Goal: Check status: Check status

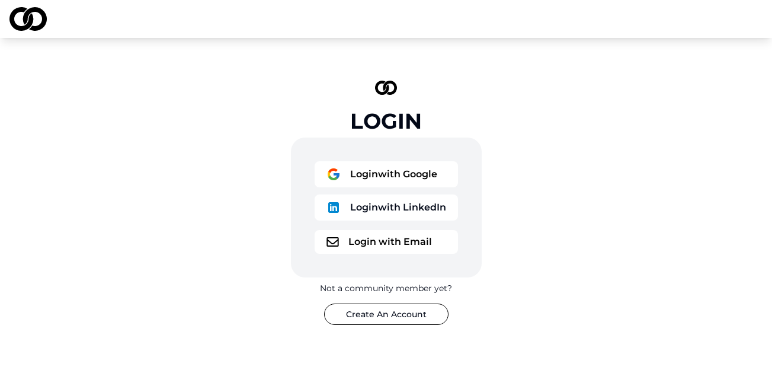
click at [417, 173] on button "Login with Google" at bounding box center [386, 174] width 143 height 26
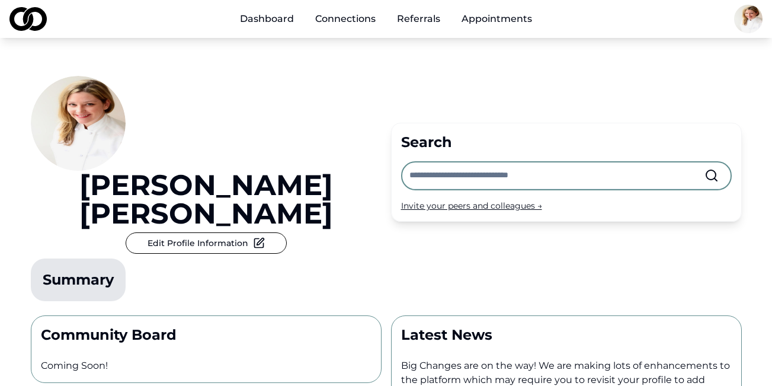
click at [522, 12] on link "Appointments" at bounding box center [497, 19] width 90 height 24
